Goal: Check status: Check status

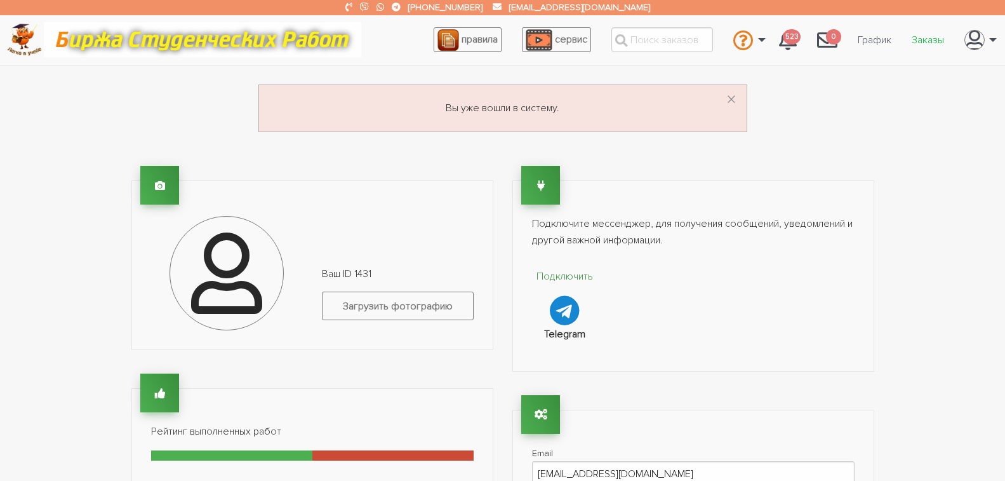
click at [928, 39] on link "Заказы" at bounding box center [927, 40] width 53 height 24
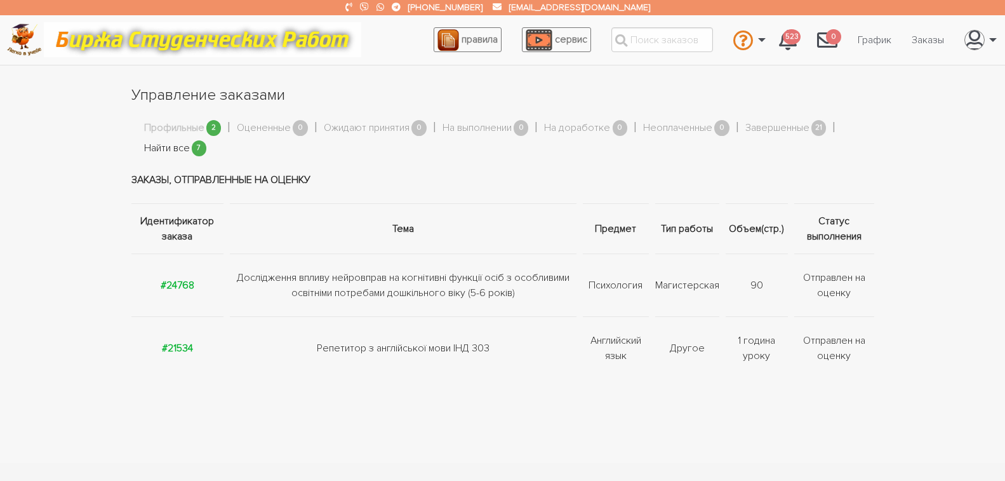
click at [177, 143] on link "Найти все" at bounding box center [167, 148] width 46 height 17
